Goal: Feedback & Contribution: Contribute content

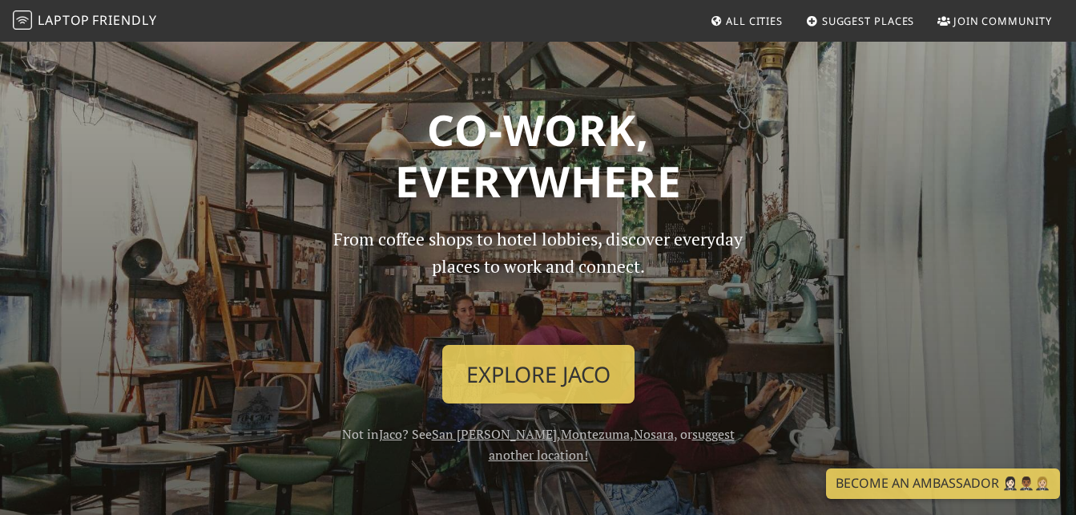
click at [774, 19] on span "All Cities" at bounding box center [754, 21] width 57 height 14
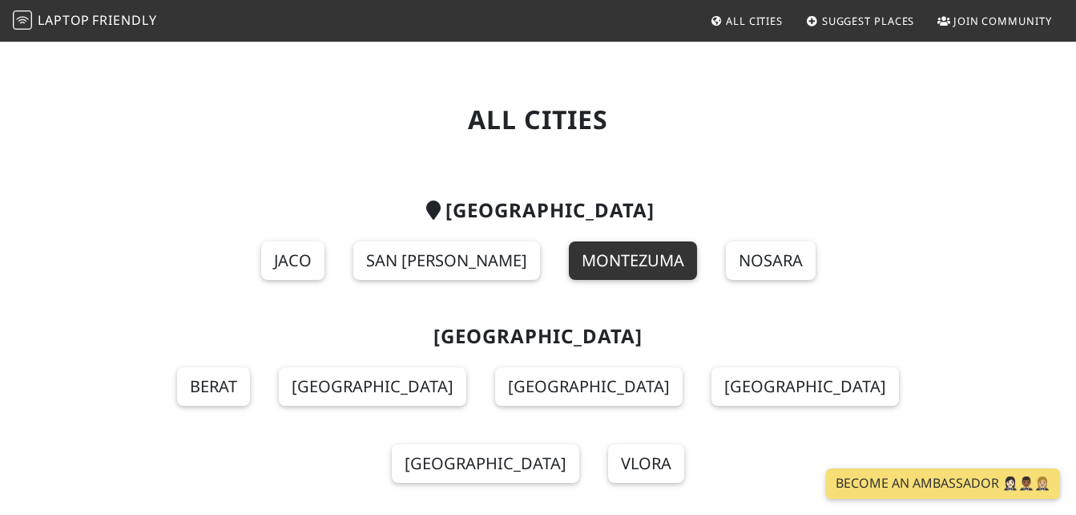
click at [569, 253] on link "Montezuma" at bounding box center [633, 260] width 128 height 38
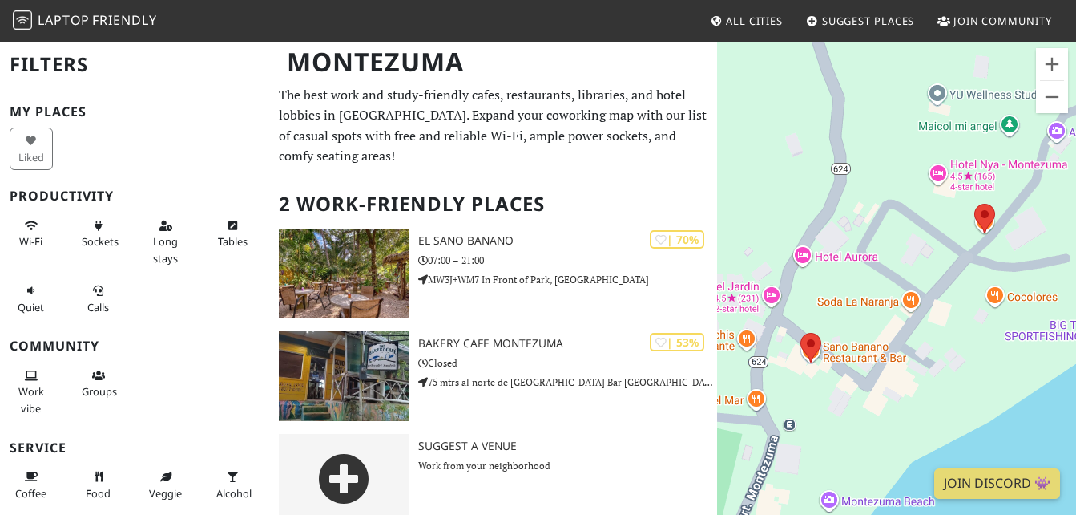
click at [761, 25] on span "All Cities" at bounding box center [754, 21] width 57 height 14
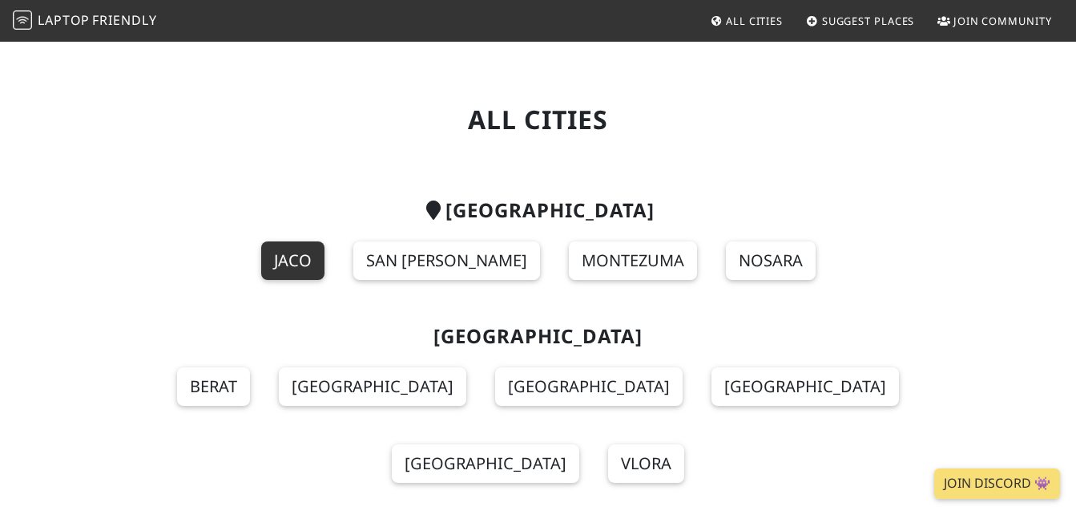
click at [325, 258] on link "Jaco" at bounding box center [292, 260] width 63 height 38
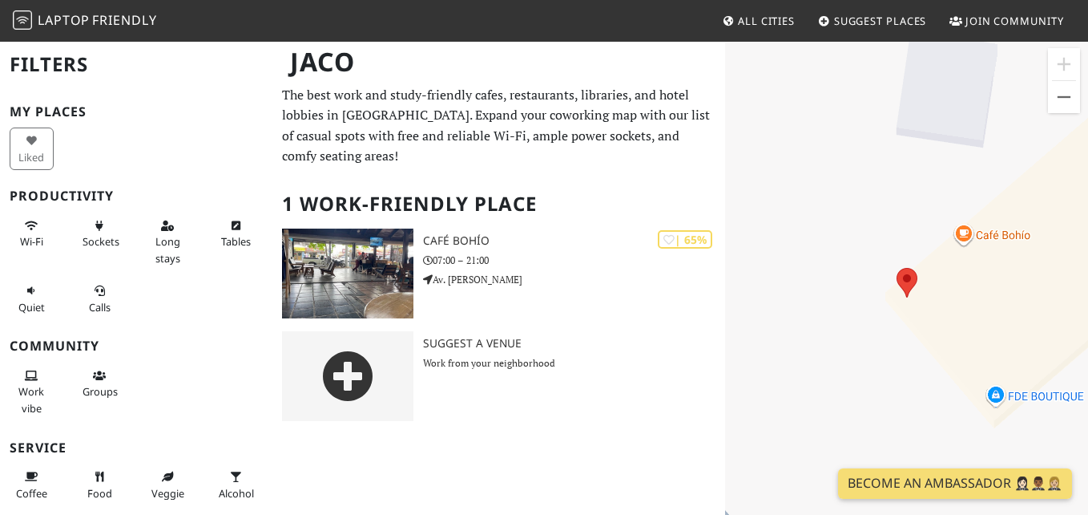
click at [777, 24] on span "All Cities" at bounding box center [766, 21] width 57 height 14
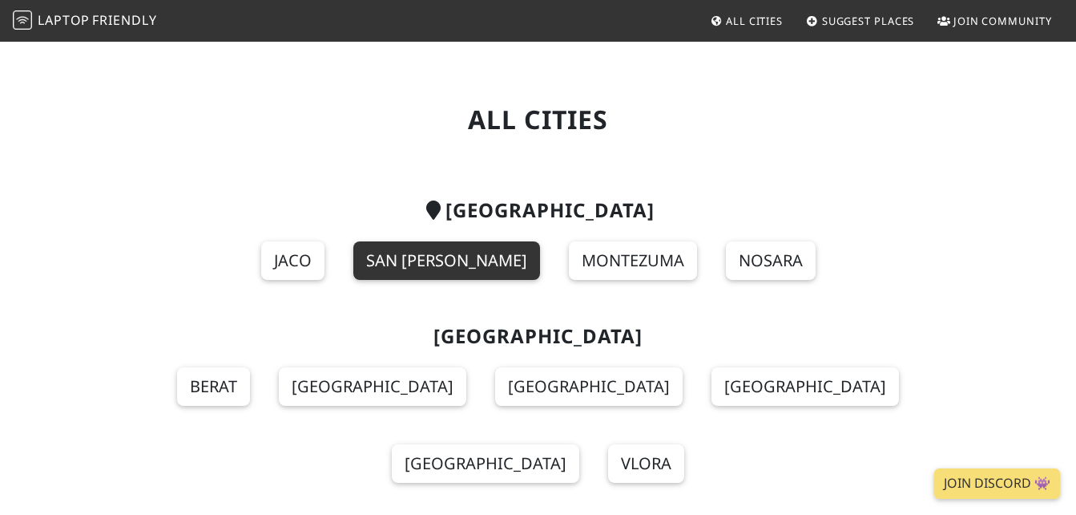
click at [435, 267] on link "San José" at bounding box center [446, 260] width 187 height 38
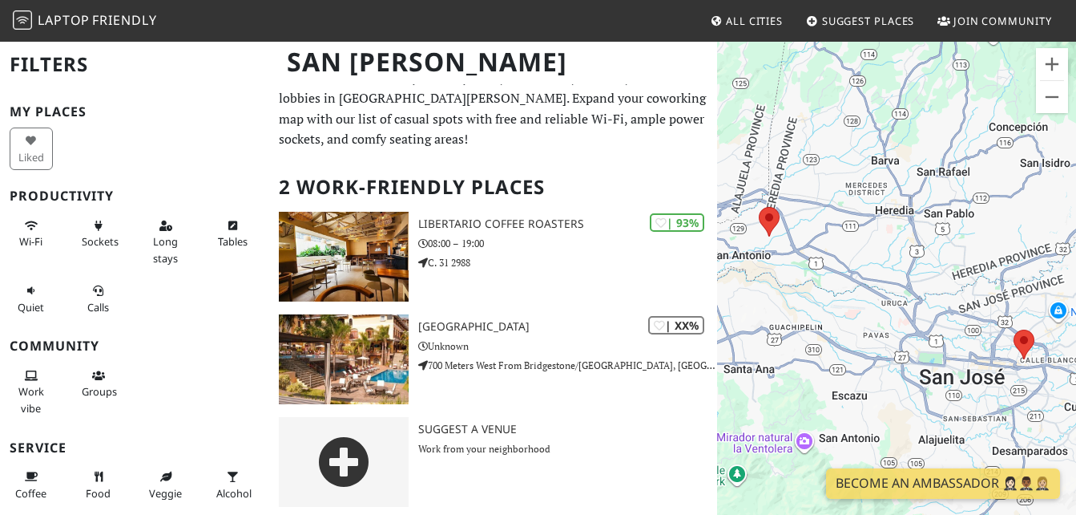
scroll to position [22, 0]
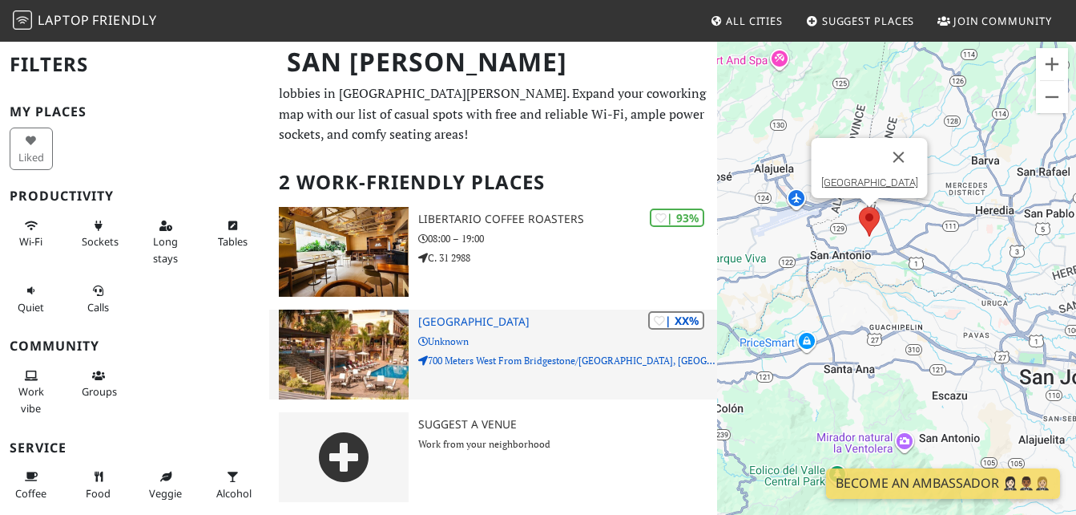
click at [527, 316] on h3 "Costa Rica Marriott Hotel Hacienda Belen" at bounding box center [567, 322] width 299 height 14
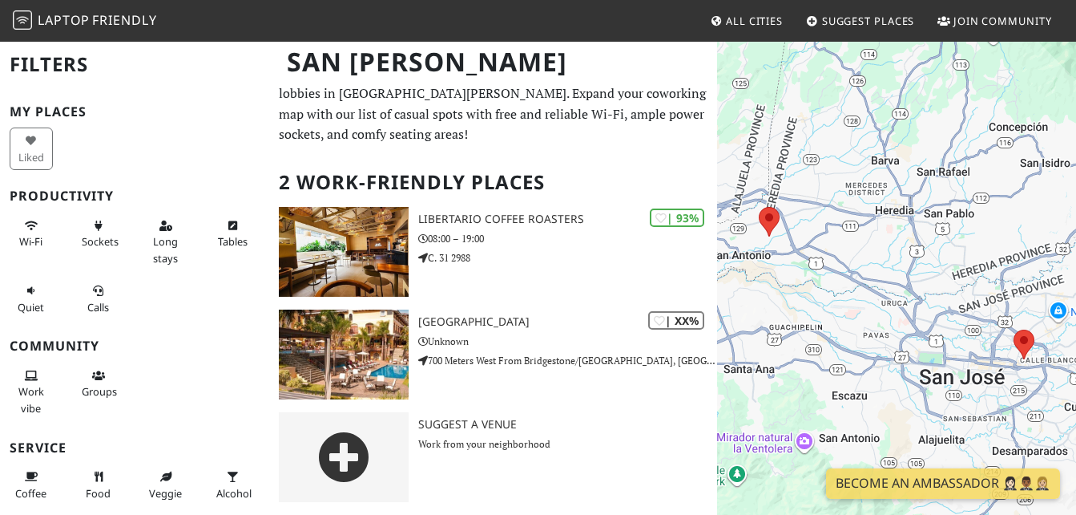
scroll to position [22, 0]
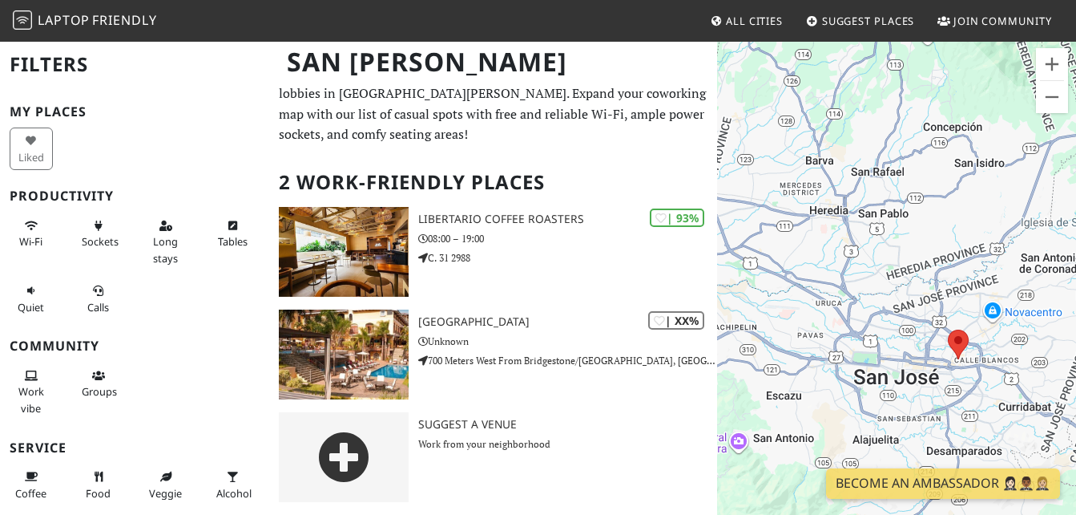
click at [858, 21] on span "Suggest Places" at bounding box center [868, 21] width 93 height 14
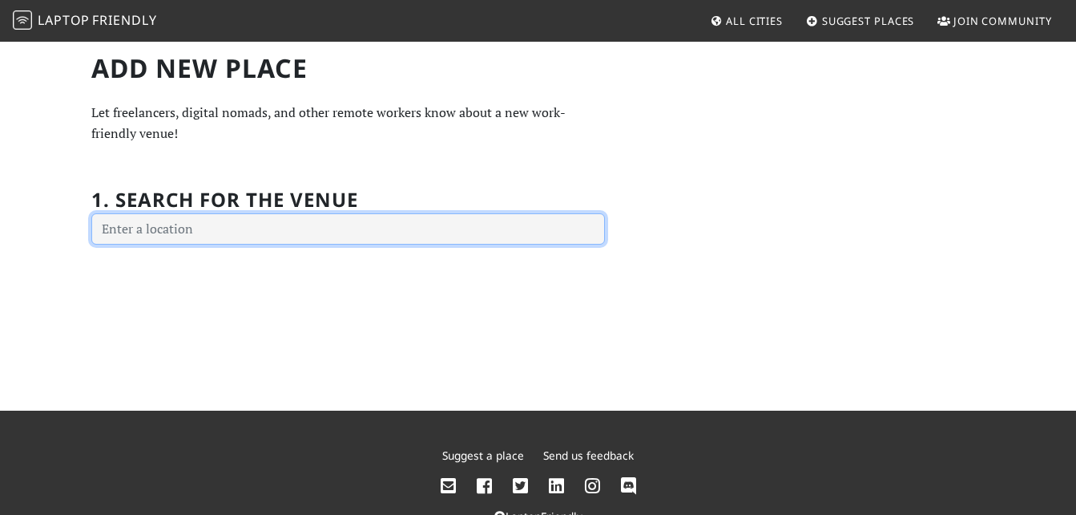
click at [319, 214] on input "text" at bounding box center [348, 229] width 514 height 32
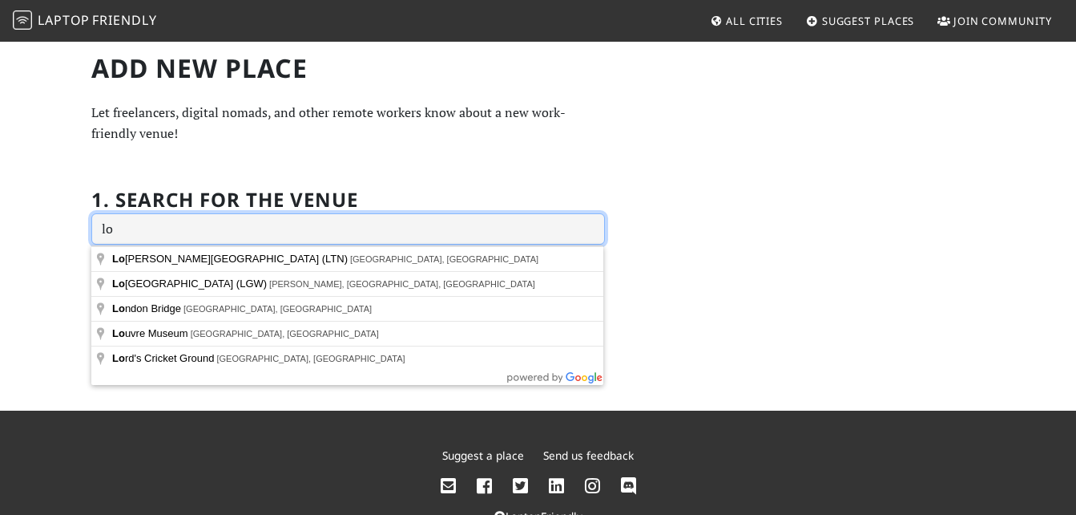
type input "l"
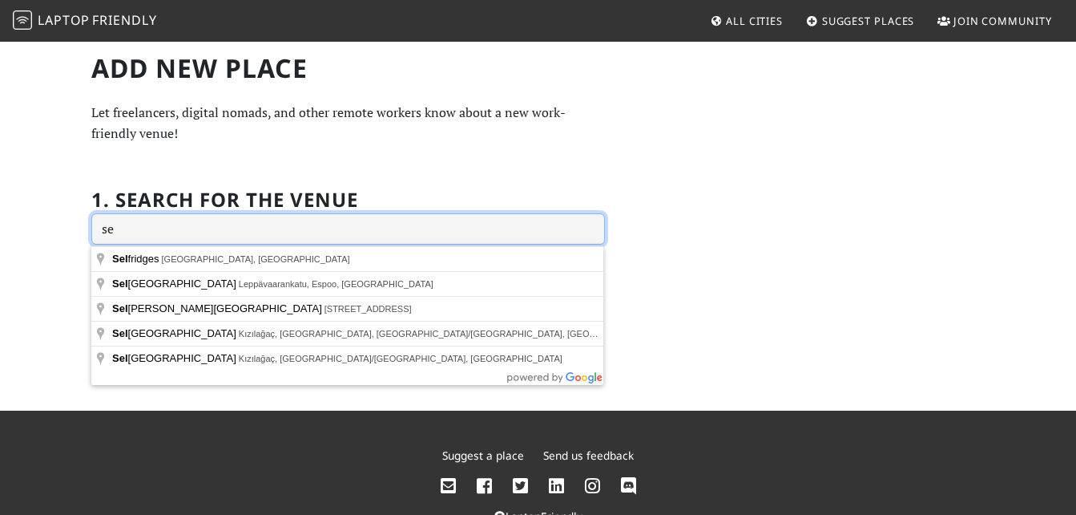
type input "s"
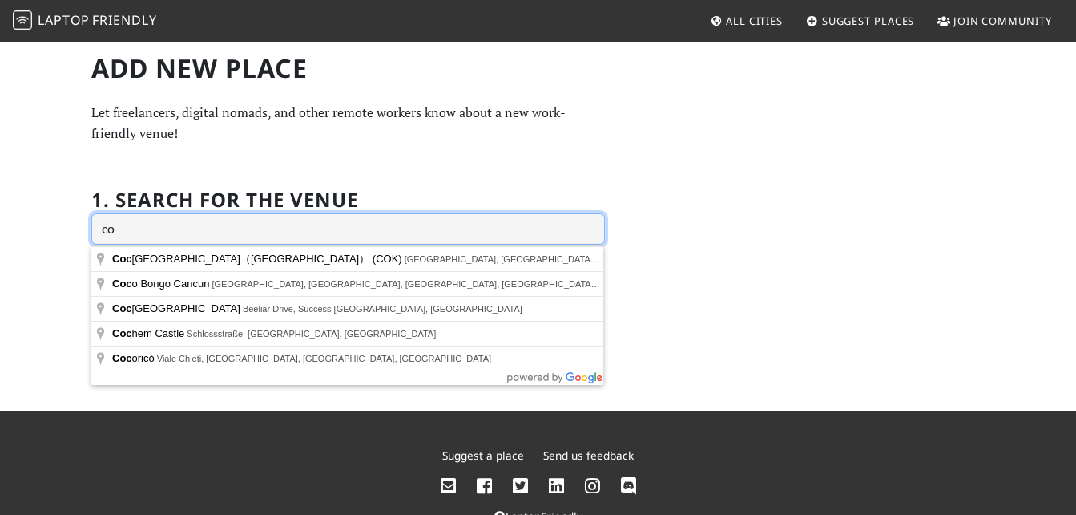
type input "c"
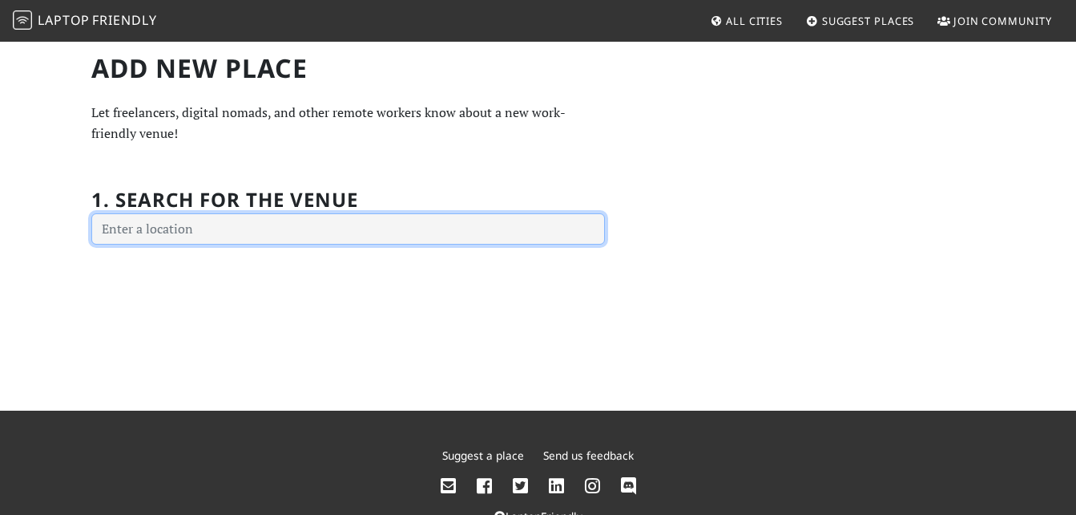
click at [378, 223] on input "text" at bounding box center [348, 229] width 514 height 32
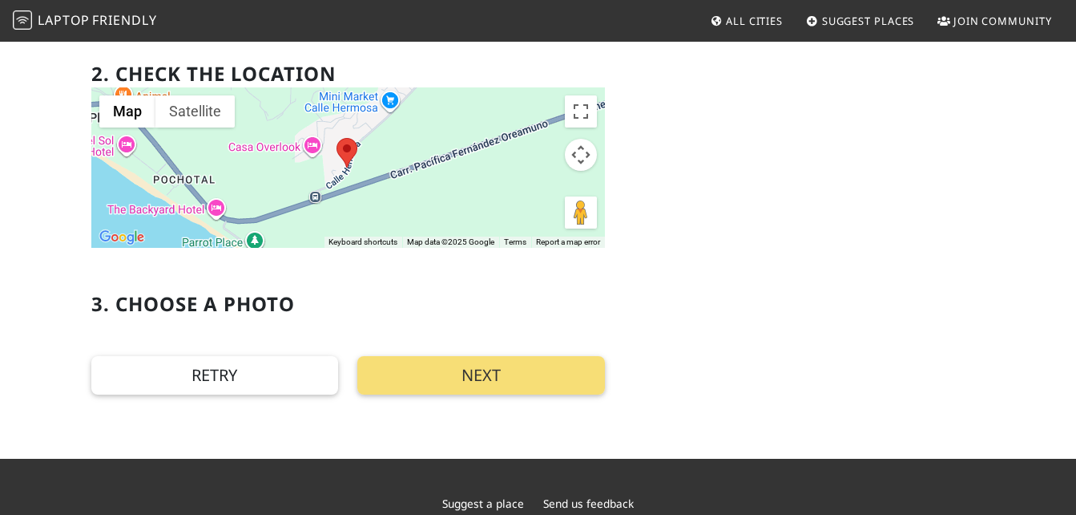
scroll to position [321, 0]
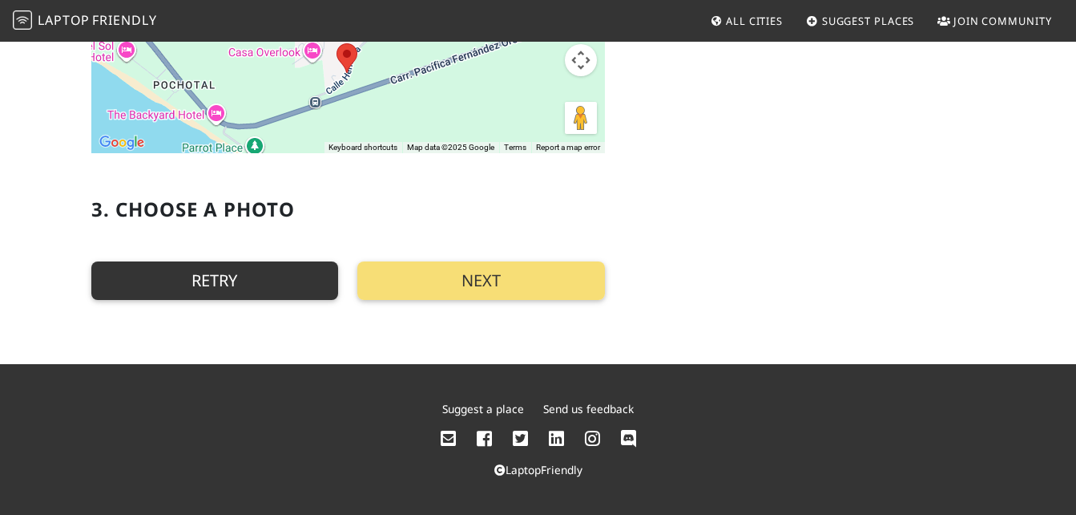
type input "300meters east from the entrance of Calle Hermosa White building on the left si…"
click at [256, 285] on button "Retry" at bounding box center [215, 280] width 248 height 38
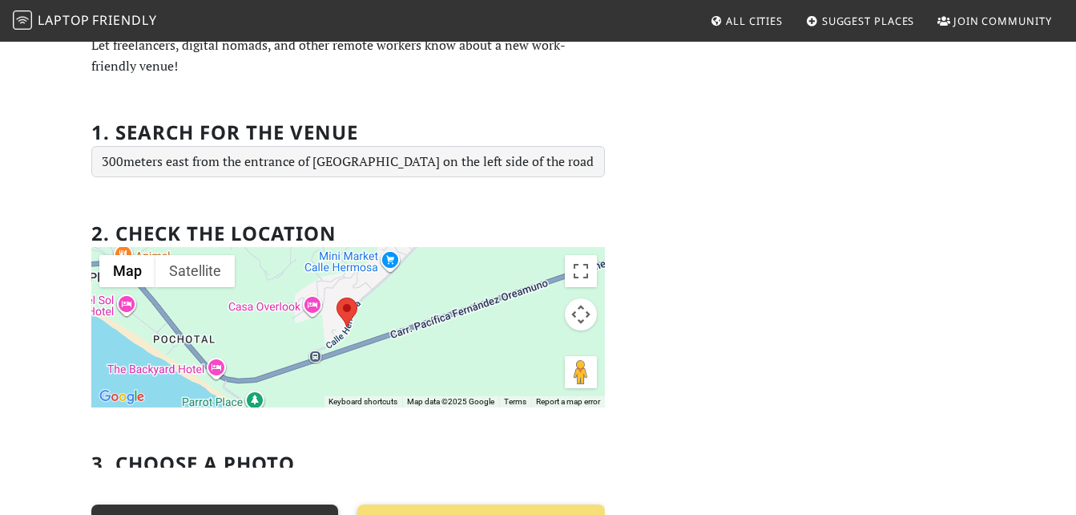
scroll to position [46, 0]
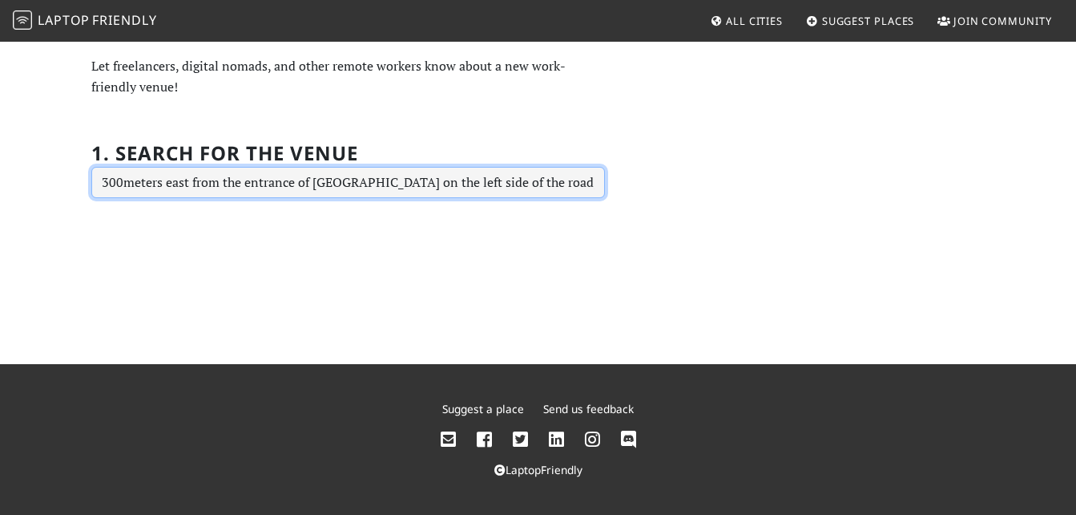
click at [241, 187] on input "300meters east from the entrance of Calle Hermosa White building on the left si…" at bounding box center [348, 183] width 514 height 32
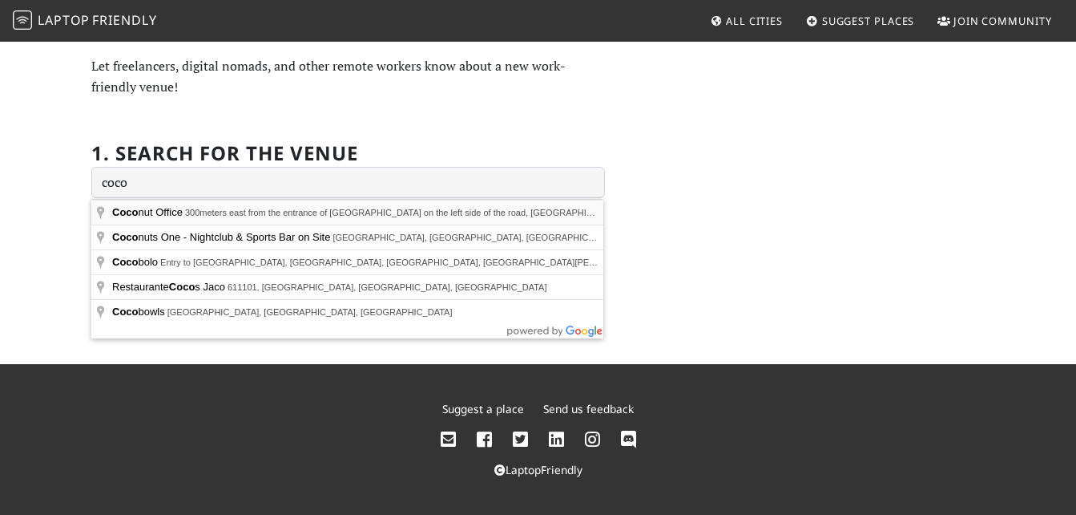
type input "Coconut Office, 300meters east from the entrance of Calle Hermosa White buildin…"
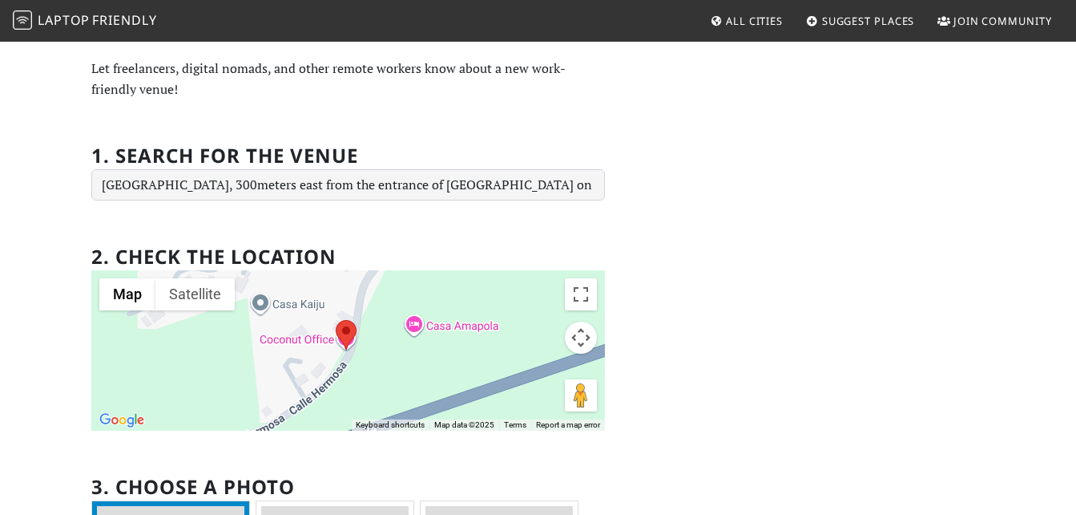
scroll to position [0, 0]
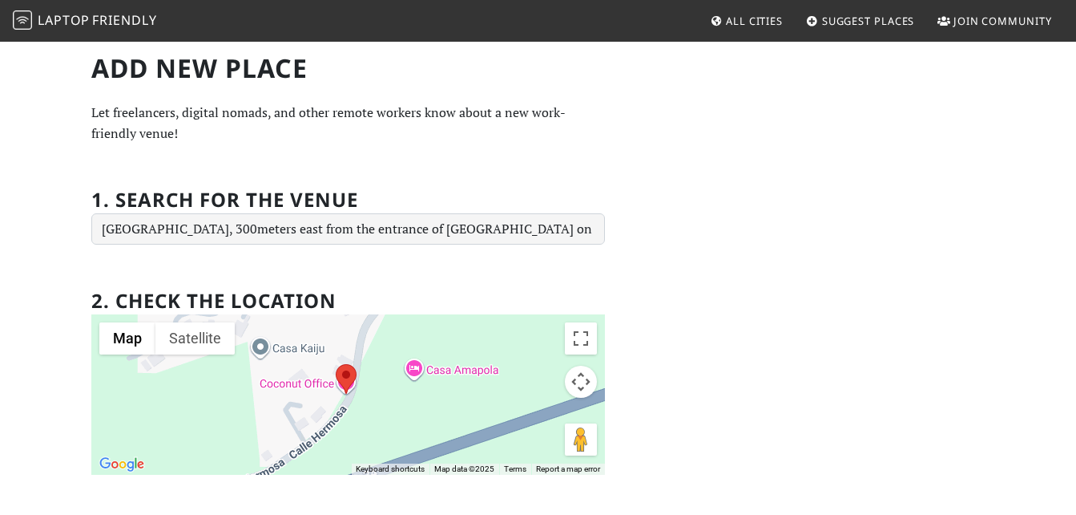
click at [1018, 26] on span "Join Community" at bounding box center [1003, 21] width 99 height 14
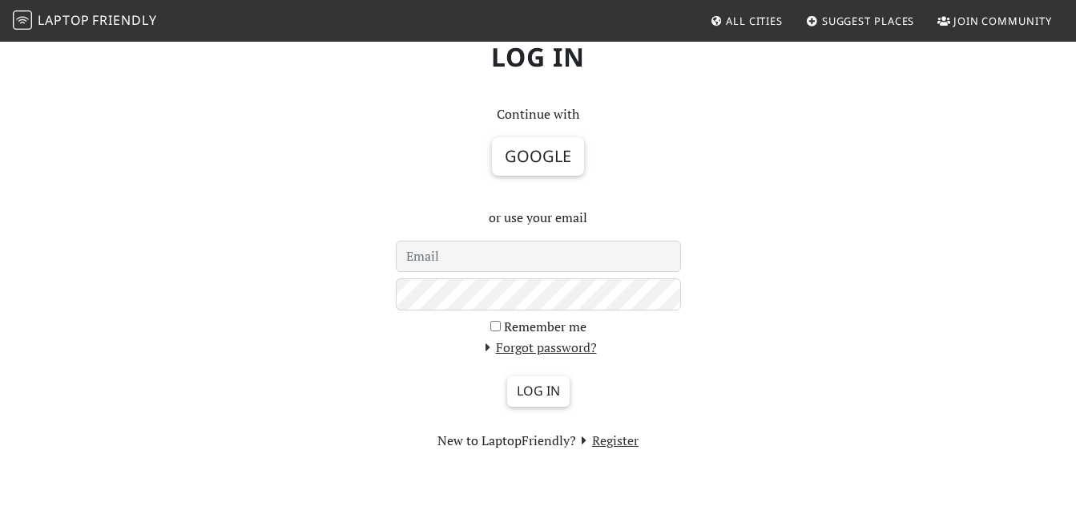
scroll to position [227, 0]
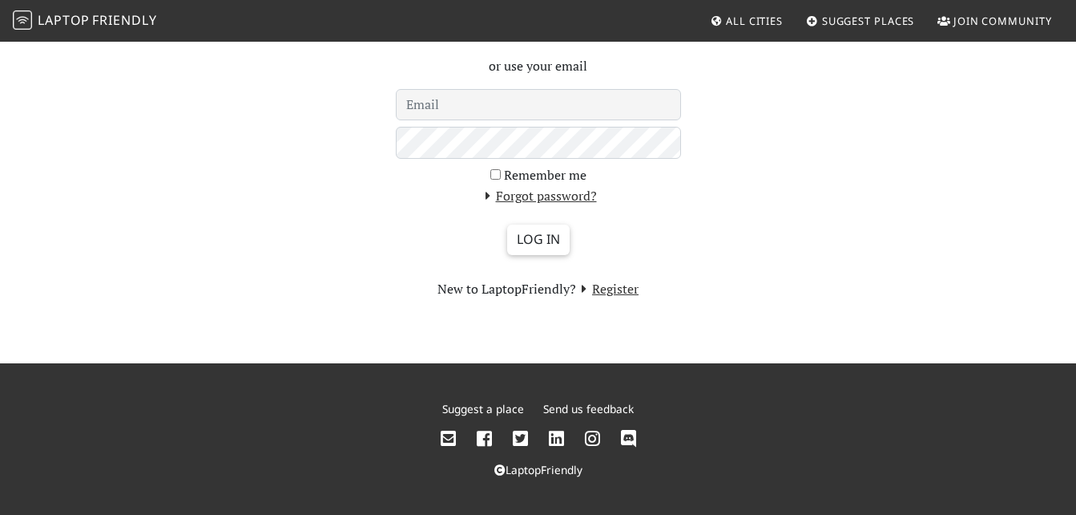
click at [482, 439] on icon at bounding box center [484, 439] width 15 height 18
click at [552, 435] on icon at bounding box center [556, 439] width 15 height 18
